Goal: Find specific page/section: Find specific page/section

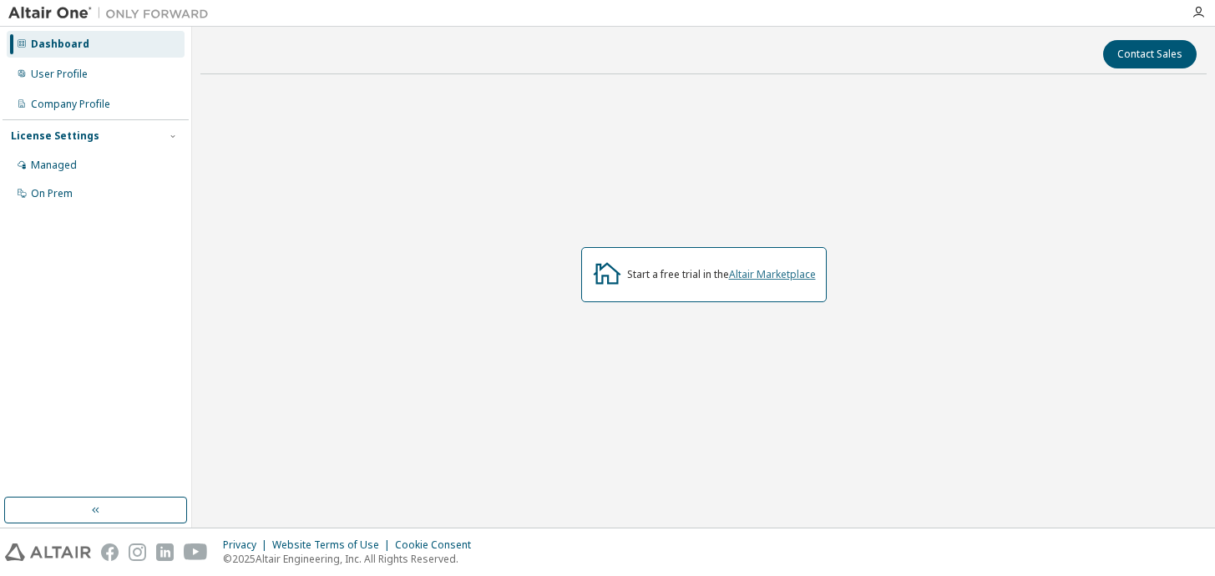
click at [763, 275] on link "Altair Marketplace" at bounding box center [772, 274] width 87 height 14
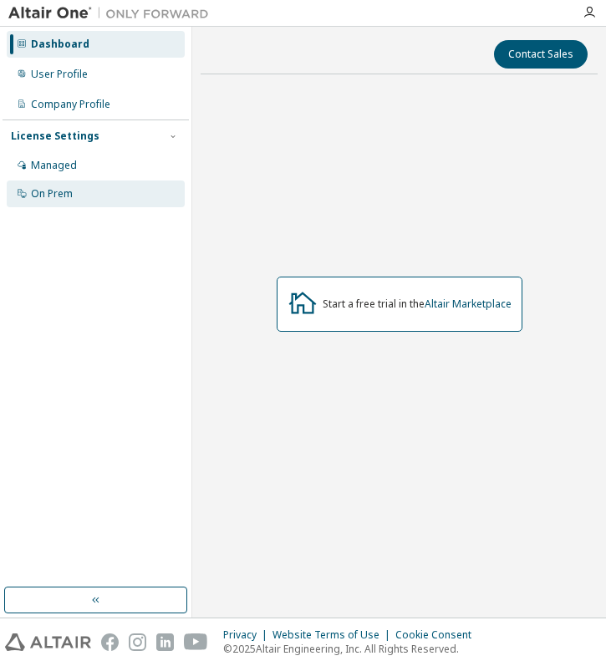
click at [105, 202] on div "On Prem" at bounding box center [96, 193] width 178 height 27
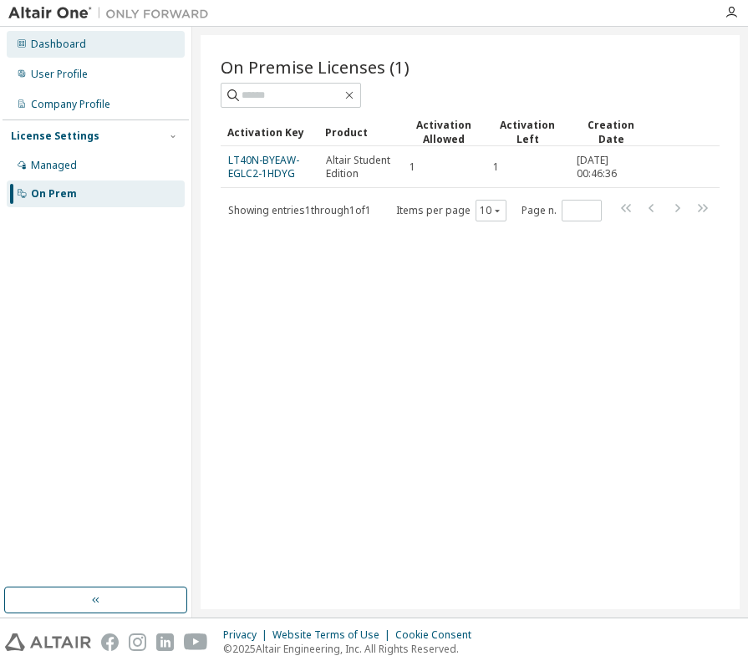
click at [60, 43] on div "Dashboard" at bounding box center [58, 44] width 55 height 13
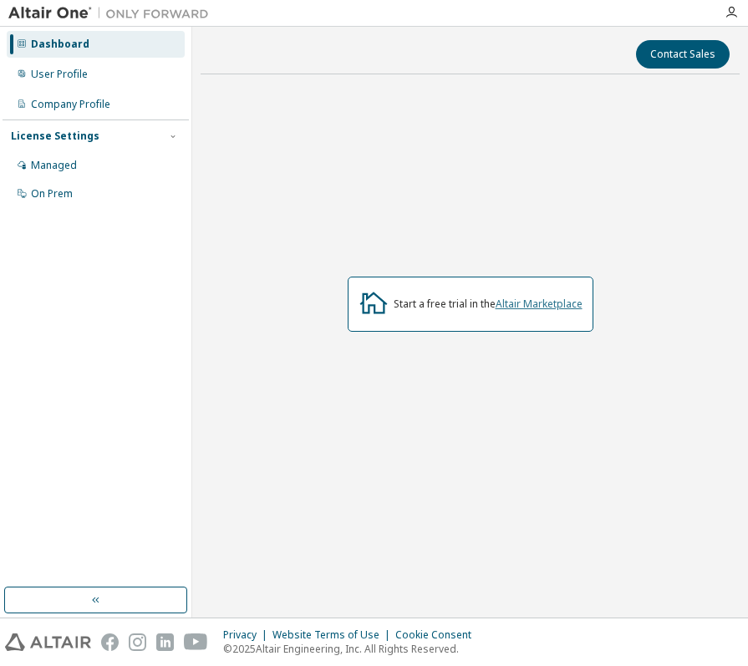
click at [556, 298] on link "Altair Marketplace" at bounding box center [538, 304] width 87 height 14
